Goal: Find specific fact: Find contact information

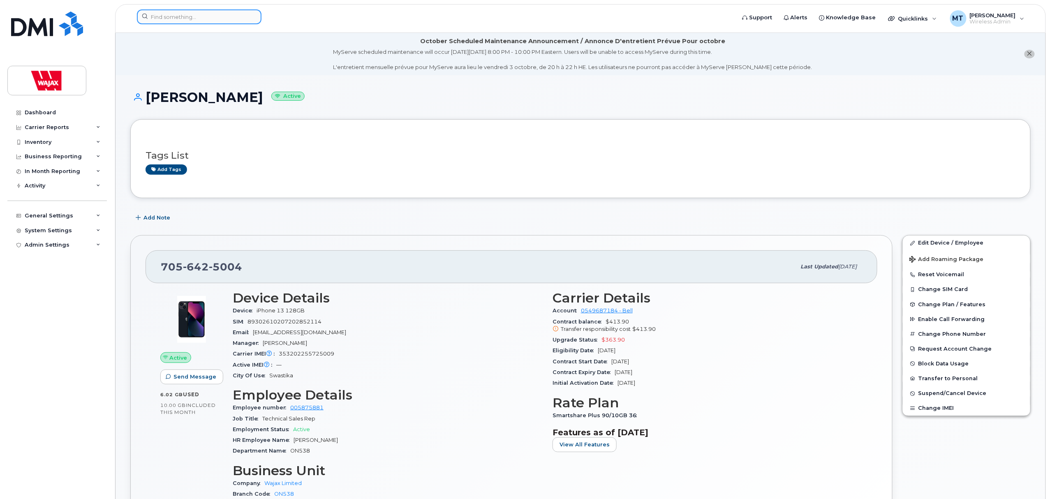
click at [238, 23] on input at bounding box center [199, 16] width 125 height 15
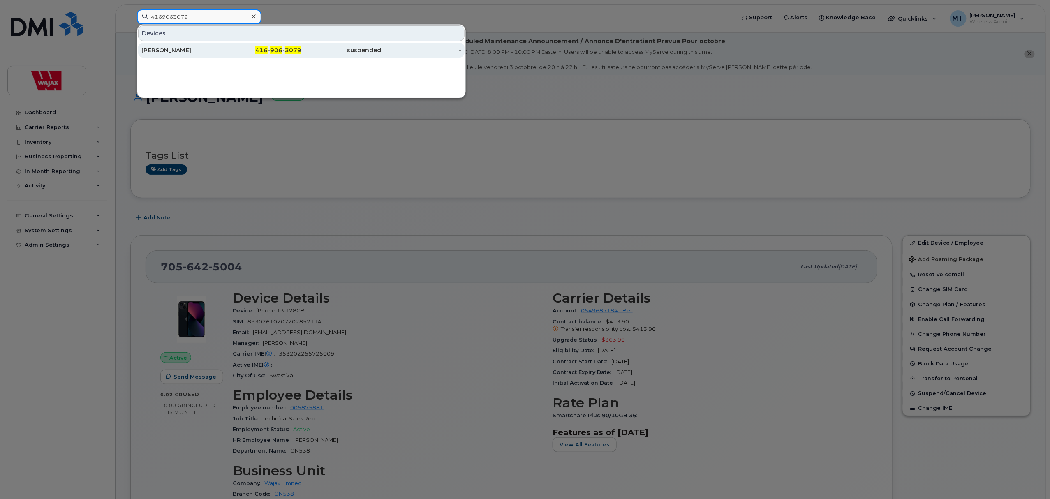
type input "4169063079"
click at [234, 53] on div "416 - 906 - 3079" at bounding box center [262, 50] width 80 height 8
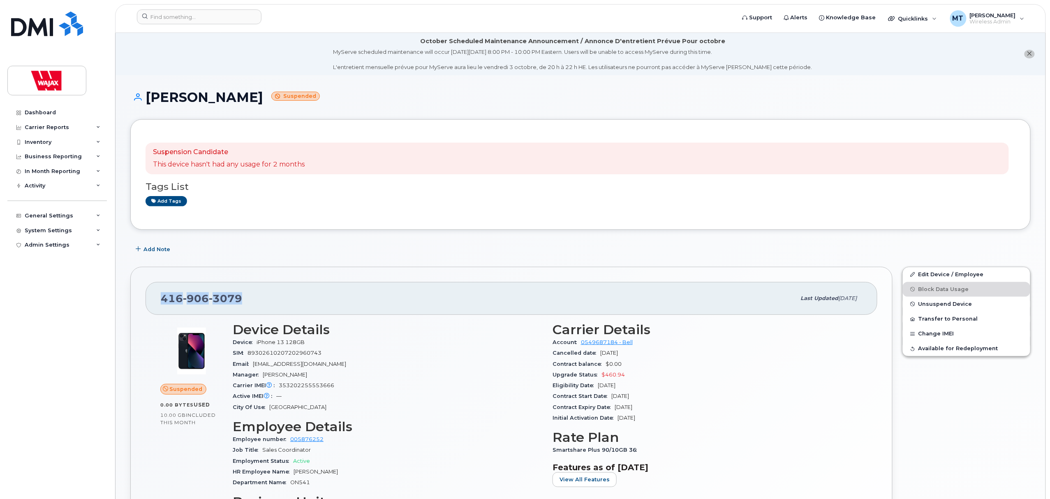
drag, startPoint x: 248, startPoint y: 292, endPoint x: 158, endPoint y: 296, distance: 90.6
click at [158, 296] on div "[PHONE_NUMBER] Last updated [DATE]" at bounding box center [512, 298] width 732 height 33
copy span "[PHONE_NUMBER]"
